Goal: Answer question/provide support

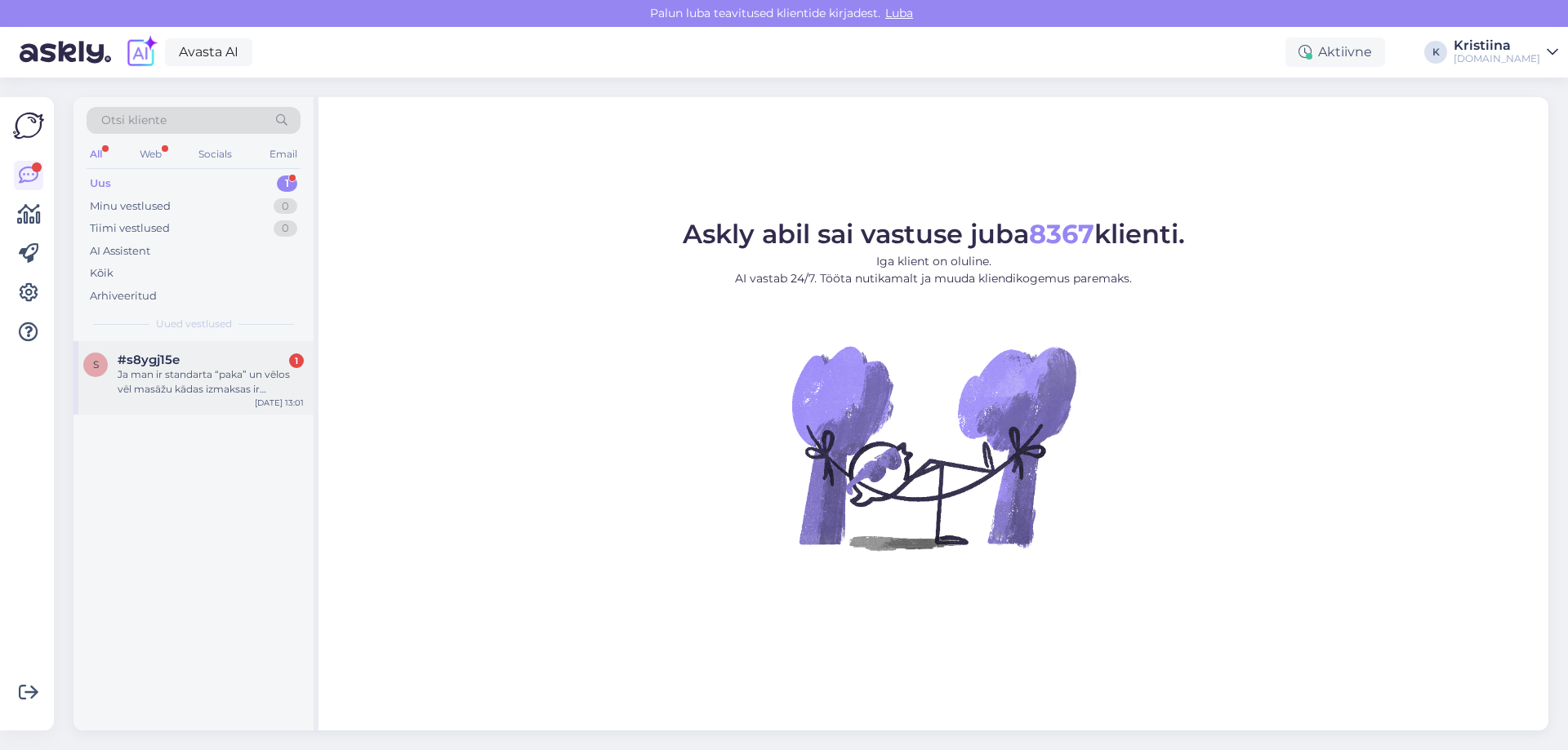
click at [196, 369] on div "Ja man ir standarta “paka” un vēlos vēl masāžu kādas izmaksas ir masāžai?" at bounding box center [210, 382] width 186 height 29
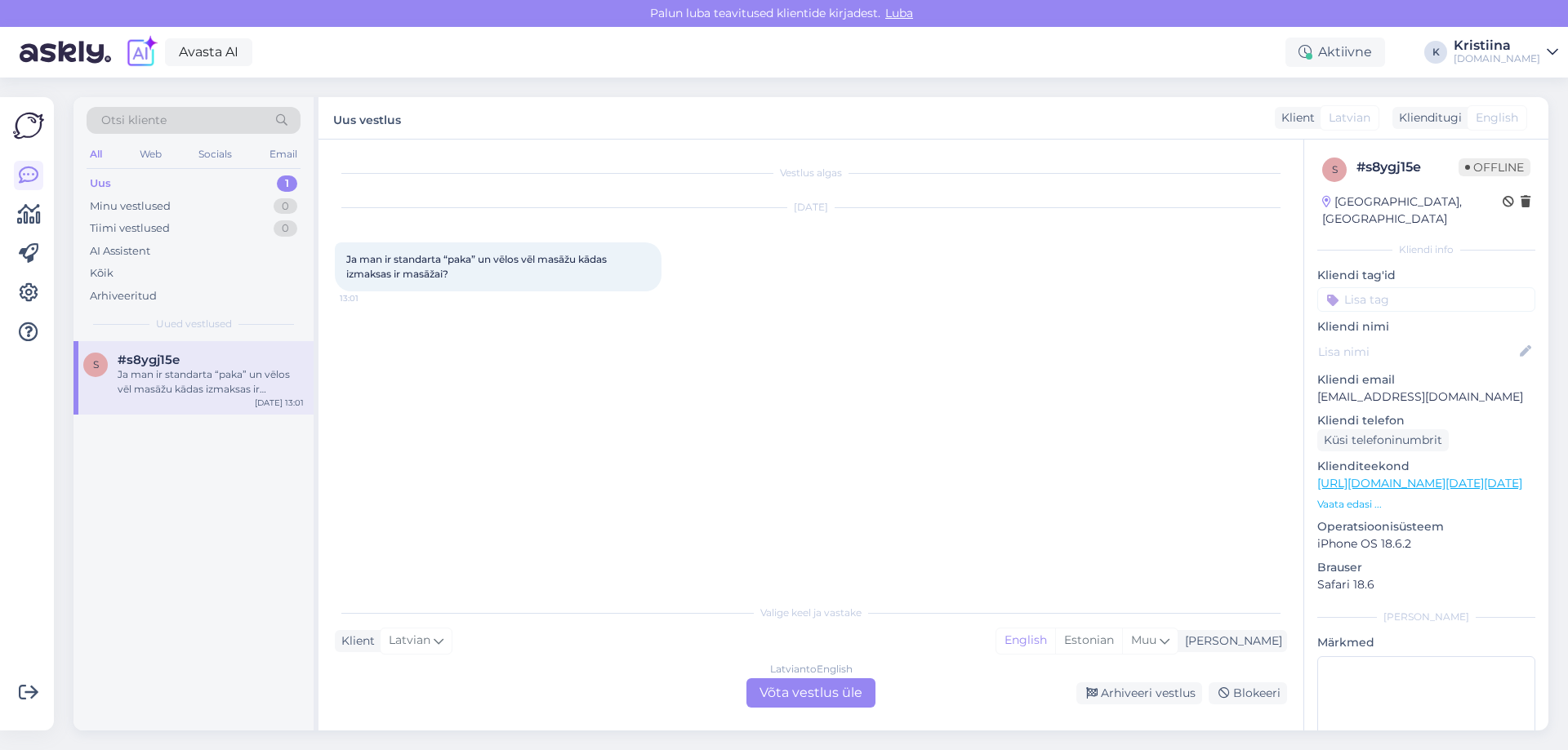
click at [783, 466] on div "Vestlus algas [DATE] Ja man ir standarta “paka” un vēlos vēl masāžu kādas izmak…" at bounding box center [818, 368] width 967 height 425
click at [1122, 635] on div "Estonian" at bounding box center [1088, 641] width 67 height 24
click at [822, 698] on div "Latvian to Estonian Võta vestlus üle" at bounding box center [810, 693] width 129 height 29
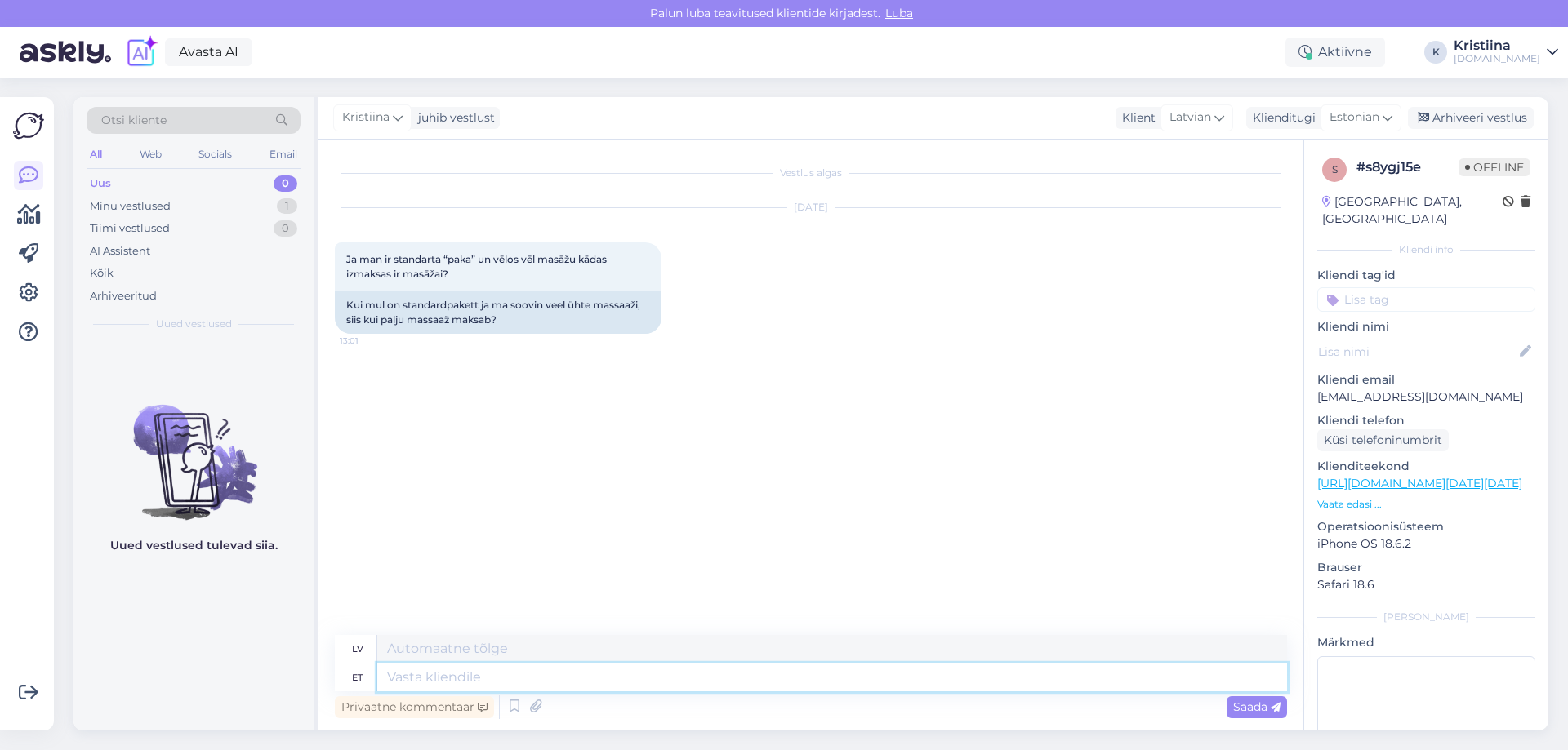
click at [532, 684] on textarea at bounding box center [831, 677] width 910 height 28
type textarea "Tere."
type textarea "Sveiki."
type textarea "Tere. Kas sa"
type textarea "Sveiki. Ir"
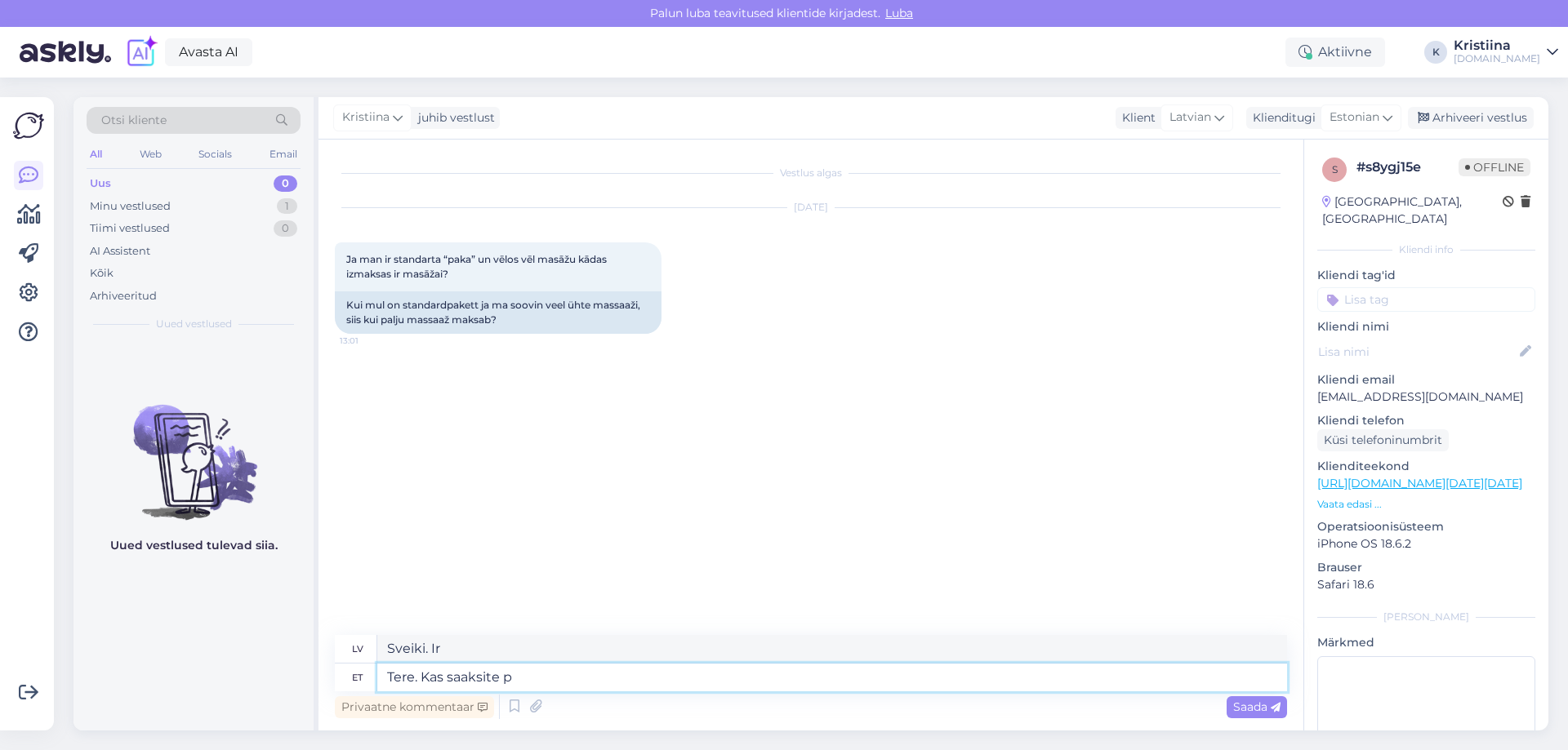
type textarea "Tere. Kas saaksite pa"
type textarea "Sveiki. Vai jūs varētu"
type textarea "Tere. Kas saaksite palun t"
type textarea "Sveiki. Vai jūs, lūdzu, varētu"
type textarea "Tere. Kas saaksite palun täpsustada h"
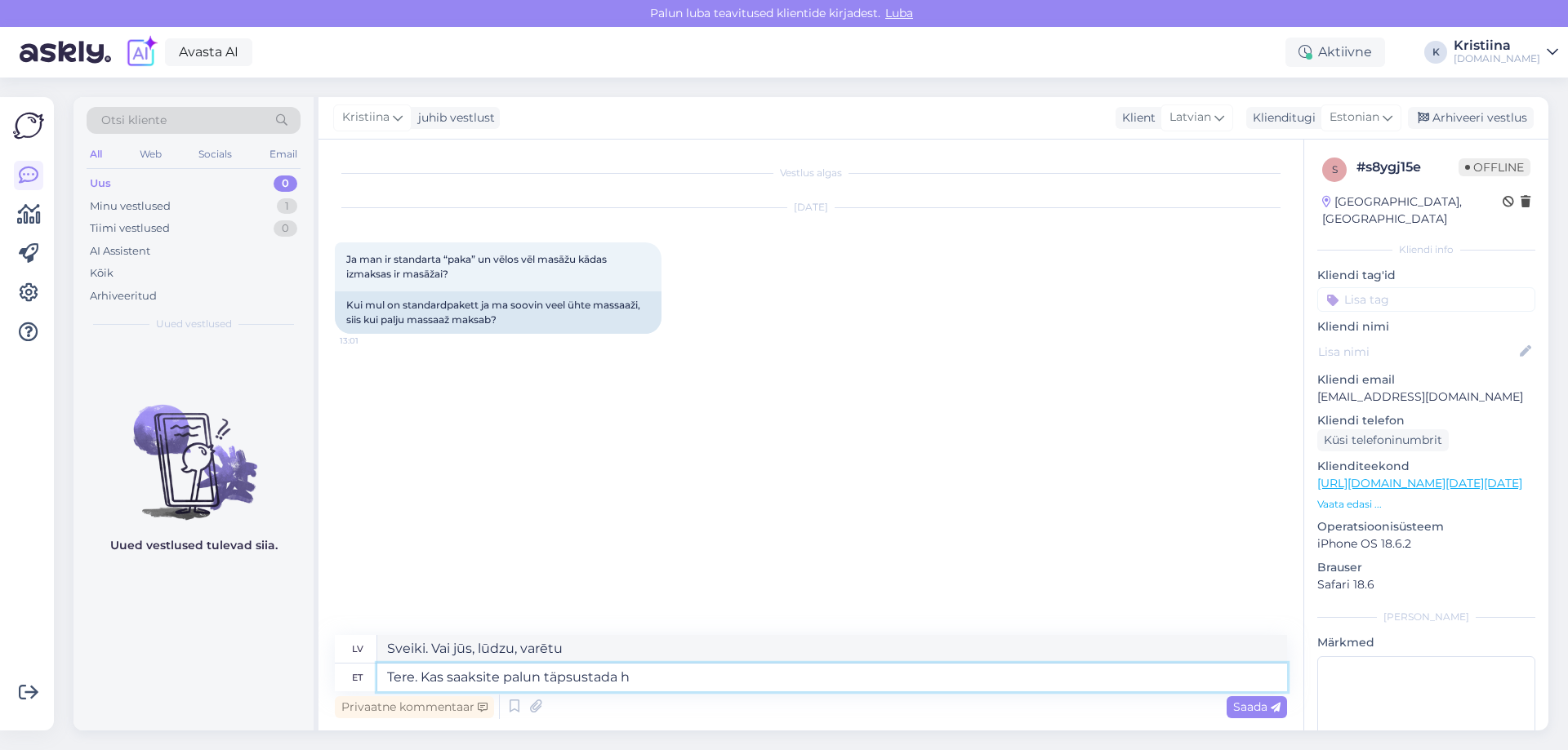
type textarea "Sveiki. Vai varētu, lūdzu, paskaidrot?"
type textarea "Tere. Kas saaksite palun täpsustada hotelli, ku"
type textarea "Sveiki. Vai varētu, lūdzu, precizēt viesnīcu?"
type textarea "Tere. Kas saaksite palun täpsustada hotelli, kuhu so"
type textarea "Sveiki. Vai varētu, lūdzu, precizēt viesnīcu, kurā apmetaties?"
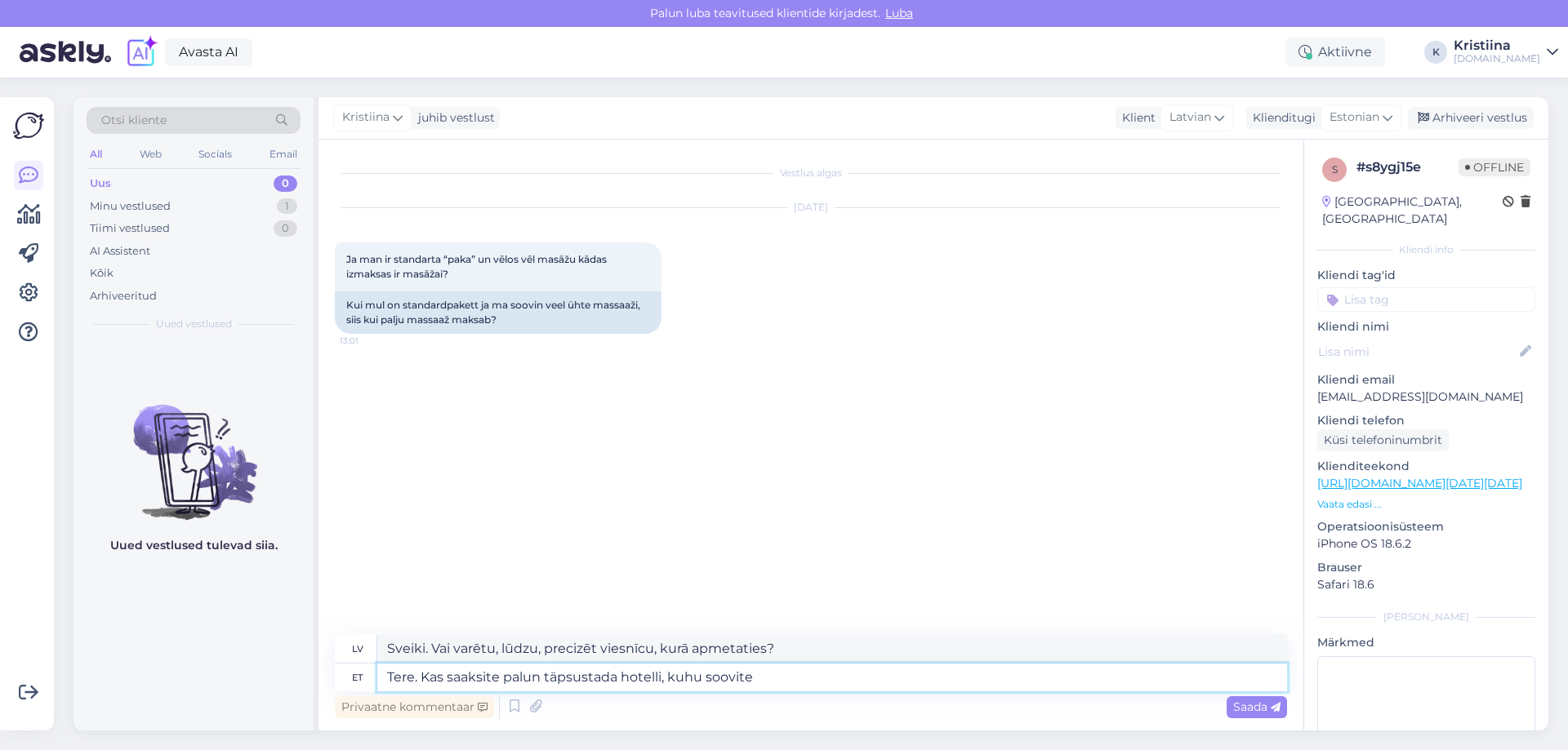
type textarea "Tere. Kas saaksite palun täpsustada hotelli, kuhu soovite p"
type textarea "Sveiki. Vai varētu, lūdzu, norādīt viesnīcu, kurā vēlaties apmesties?"
type textarea "Tere. Kas saaksite palun täpsustada hotelli, kuhu soovite puhkama minna?"
type textarea "Sveiki. Vai varētu, lūdzu, norādīt viesnīcu, uz kuru vēlaties doties atvaļināju…"
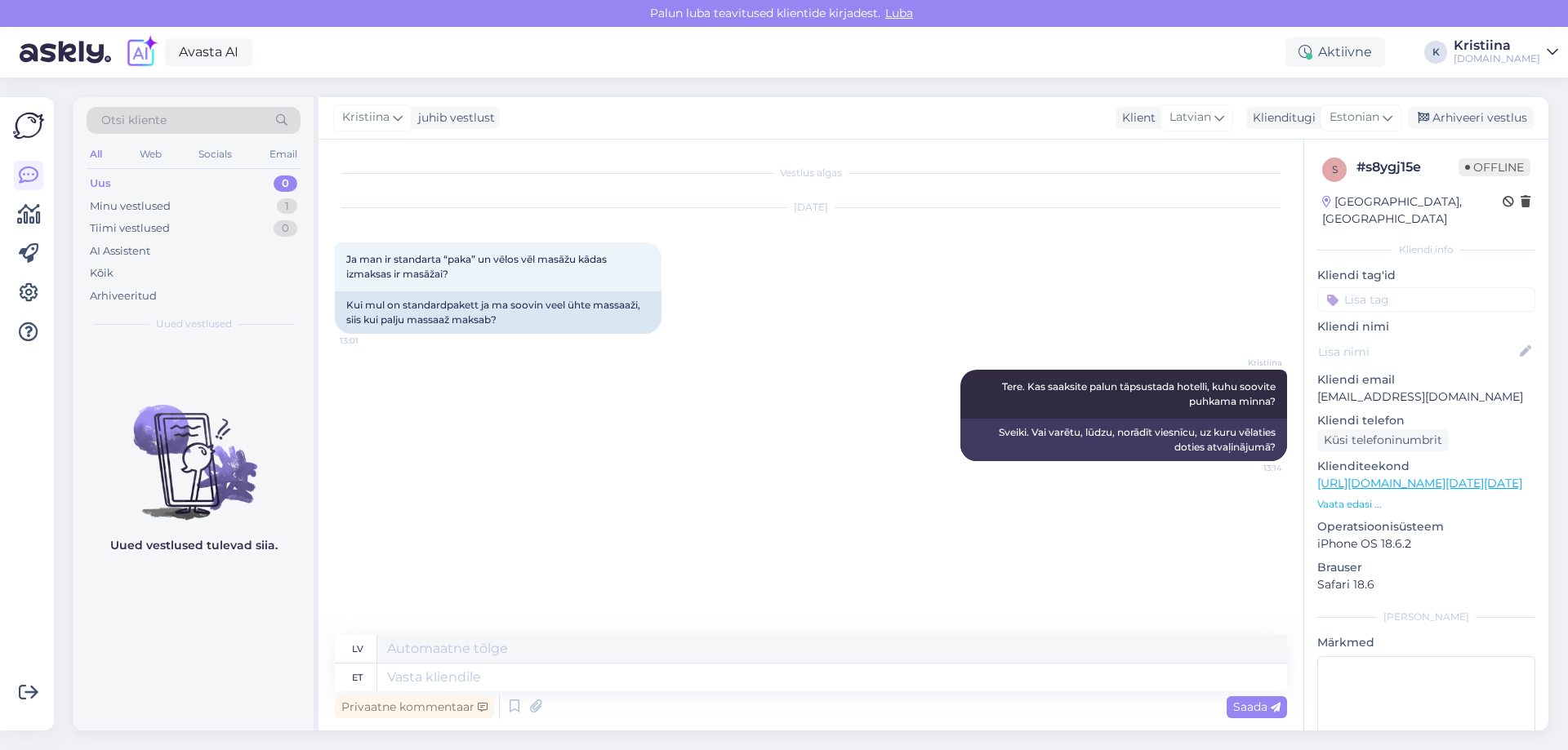
click at [1346, 497] on p "Vaata edasi ..." at bounding box center [1426, 504] width 218 height 15
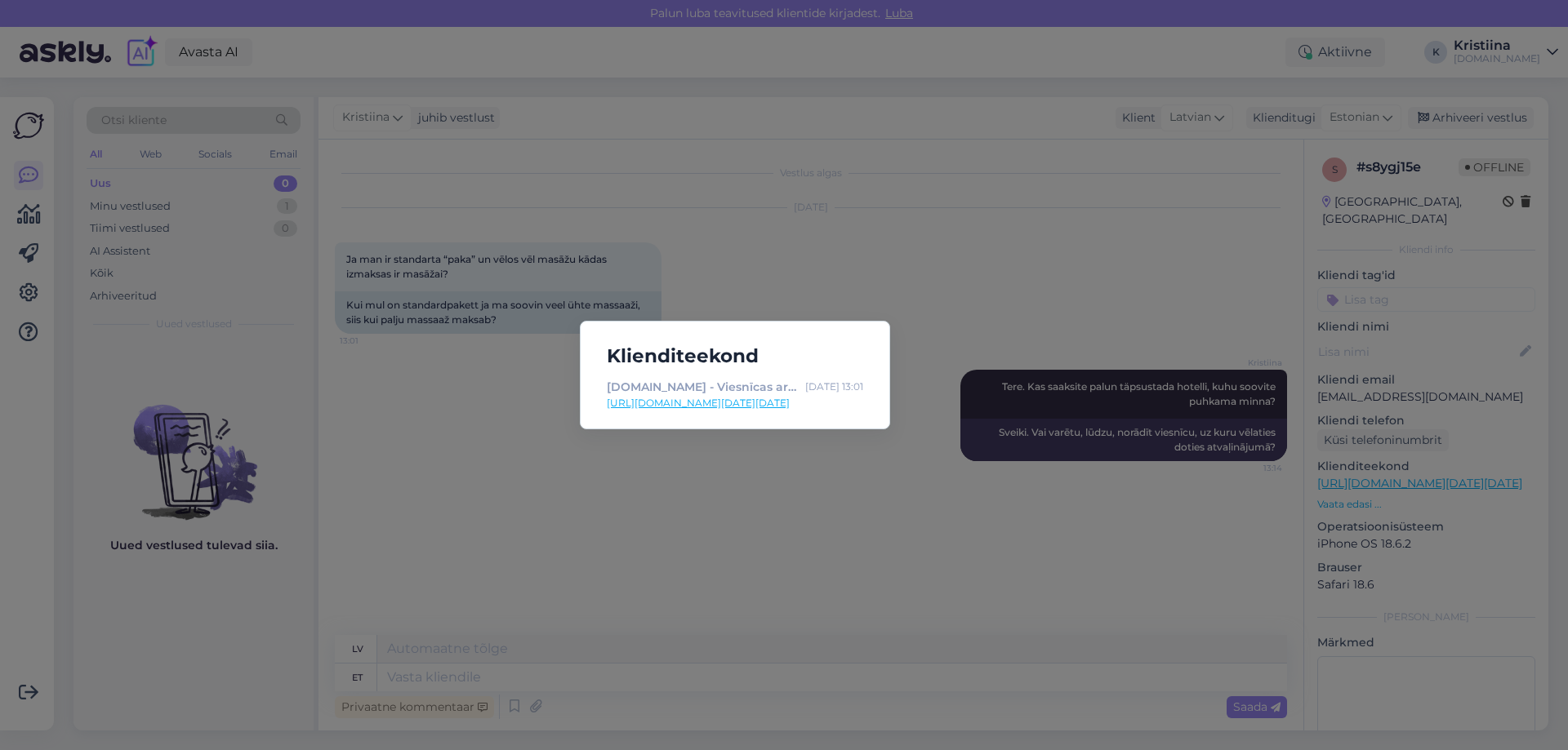
click at [780, 395] on div "[DOMAIN_NAME] - Viesnīcas ar īpašu maģiju" at bounding box center [703, 387] width 192 height 18
click at [780, 398] on link "[URL][DOMAIN_NAME][DATE][DATE]" at bounding box center [735, 403] width 257 height 15
click at [965, 195] on div "Klienditeekond [DOMAIN_NAME] - Viesnīcas ar īpašu maģiju [DATE] 13:01 [URL][DOM…" at bounding box center [784, 375] width 1568 height 750
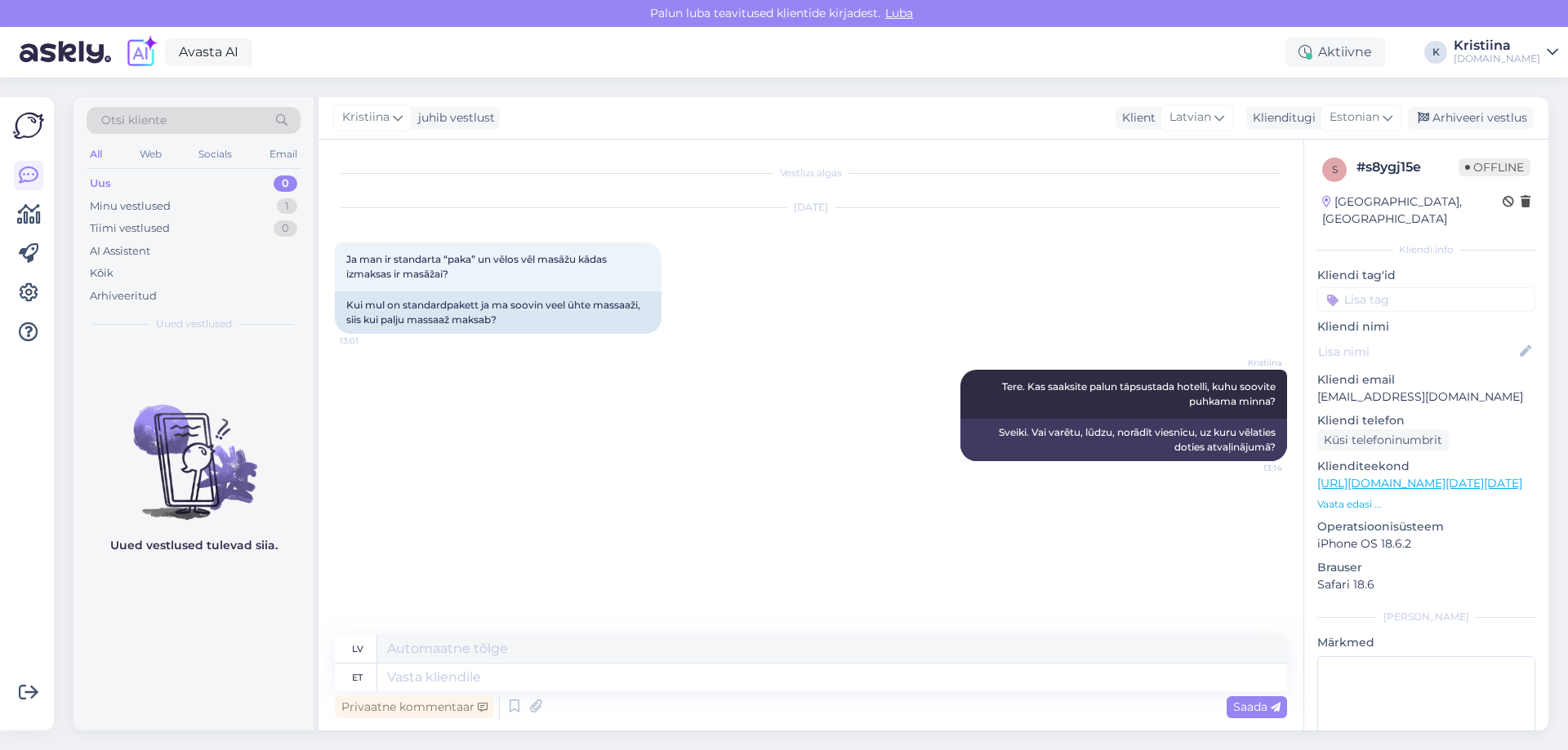
click at [762, 458] on div "[PERSON_NAME]. Kas saaksite palun täpsustada hotelli, kuhu soovite puhkama minn…" at bounding box center [810, 415] width 952 height 127
click at [1509, 119] on div "Arhiveeri vestlus" at bounding box center [1470, 117] width 126 height 22
